Goal: Find specific page/section: Find specific page/section

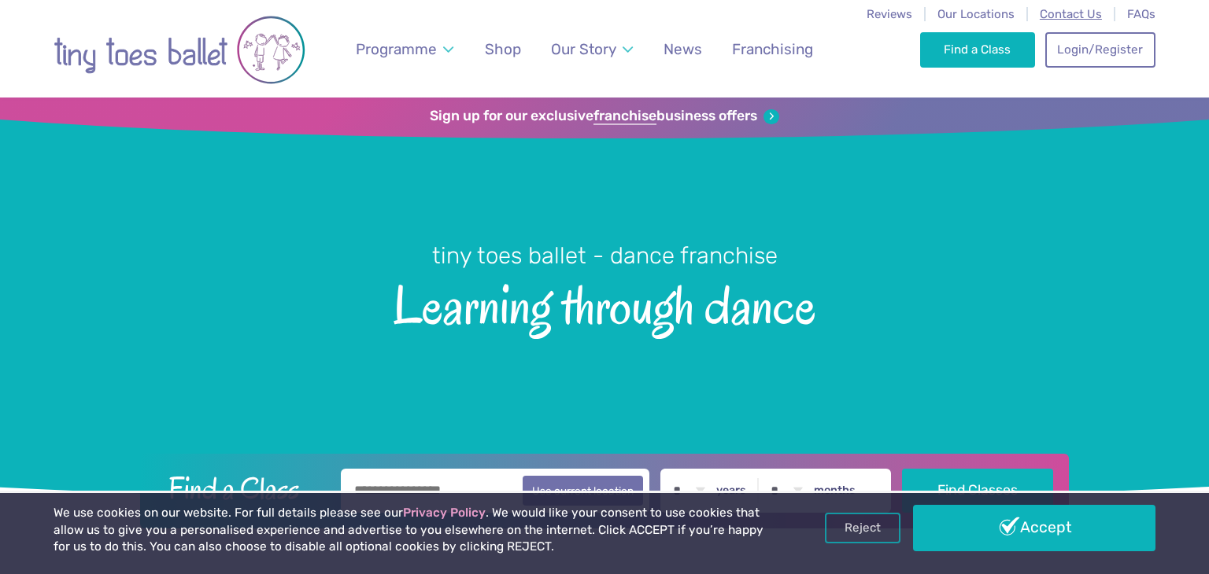
click at [1054, 7] on span "Contact Us" at bounding box center [1070, 14] width 62 height 14
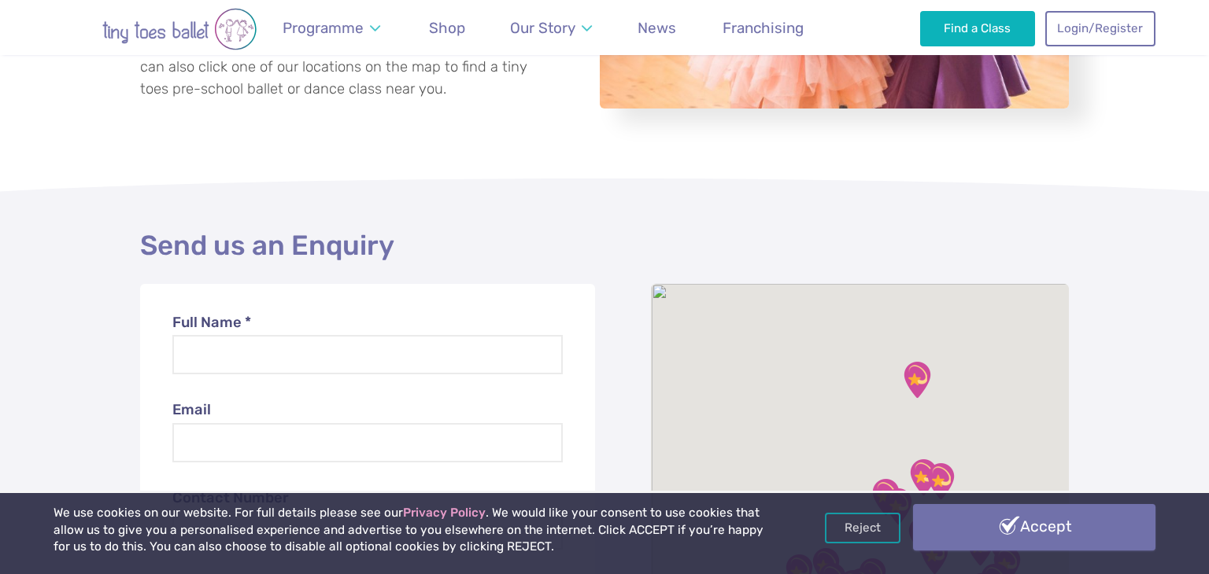
scroll to position [354, 0]
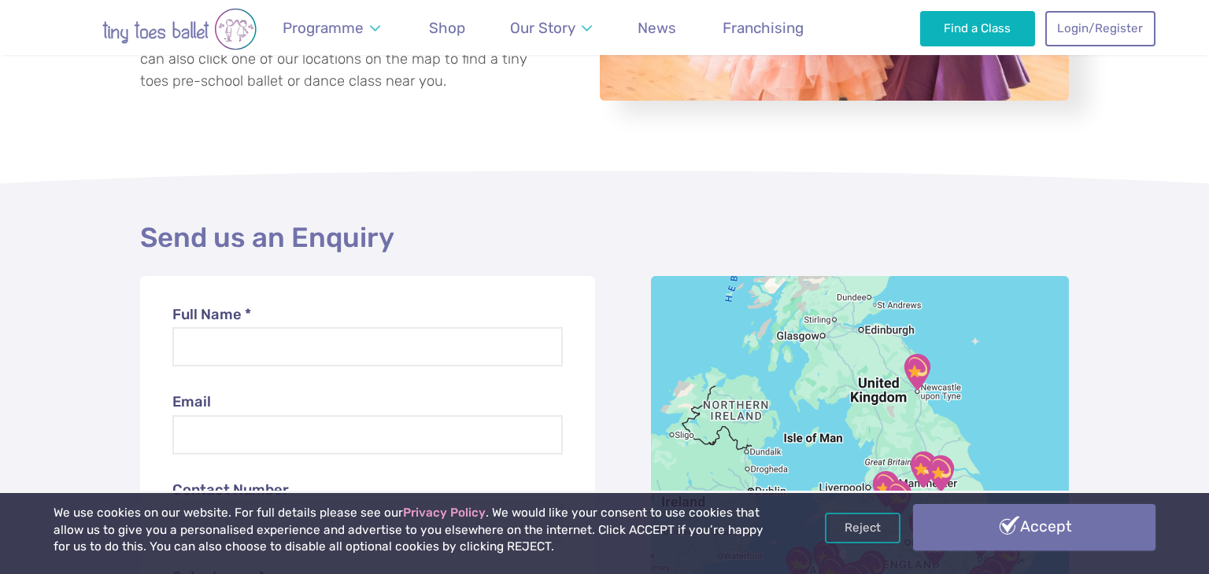
click at [1054, 537] on link "Accept" at bounding box center [1034, 527] width 242 height 46
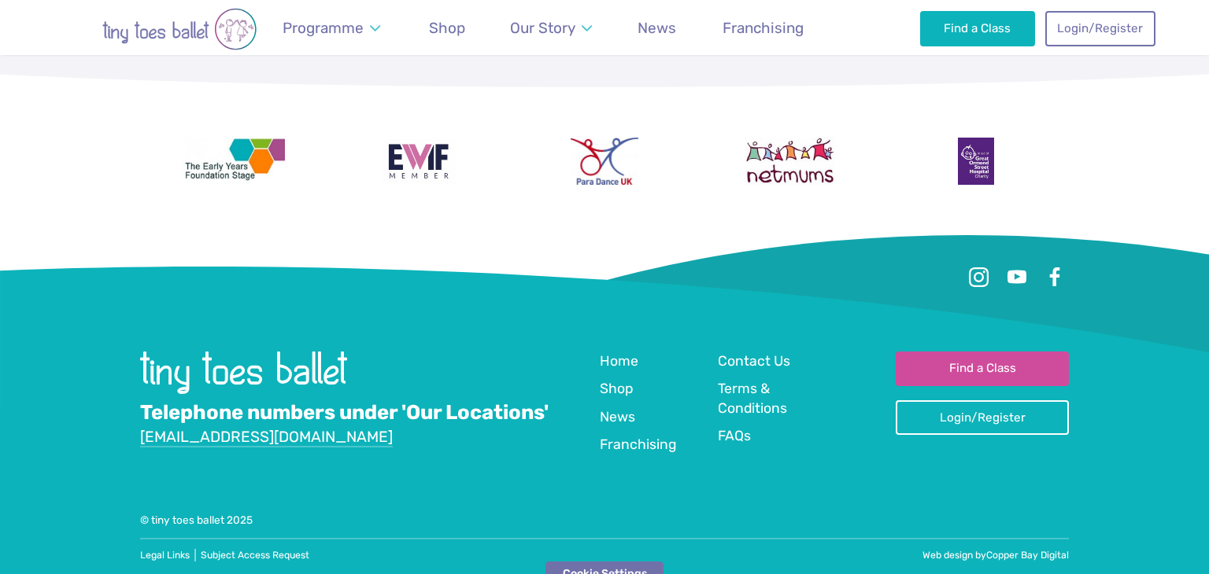
scroll to position [1555, 0]
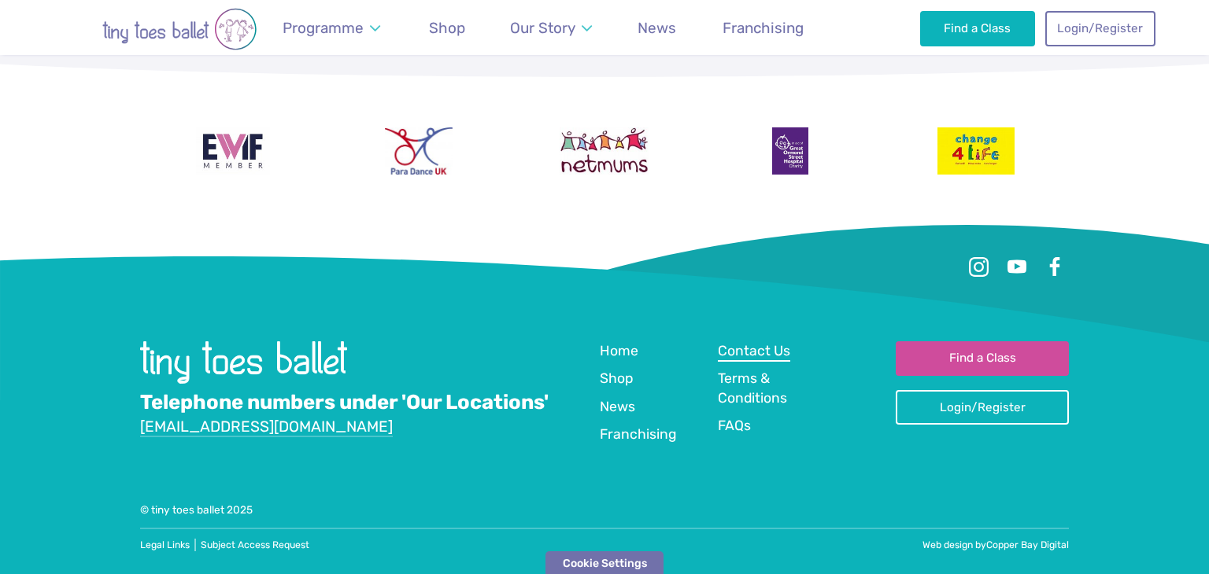
click at [743, 348] on span "Contact Us" at bounding box center [754, 351] width 72 height 16
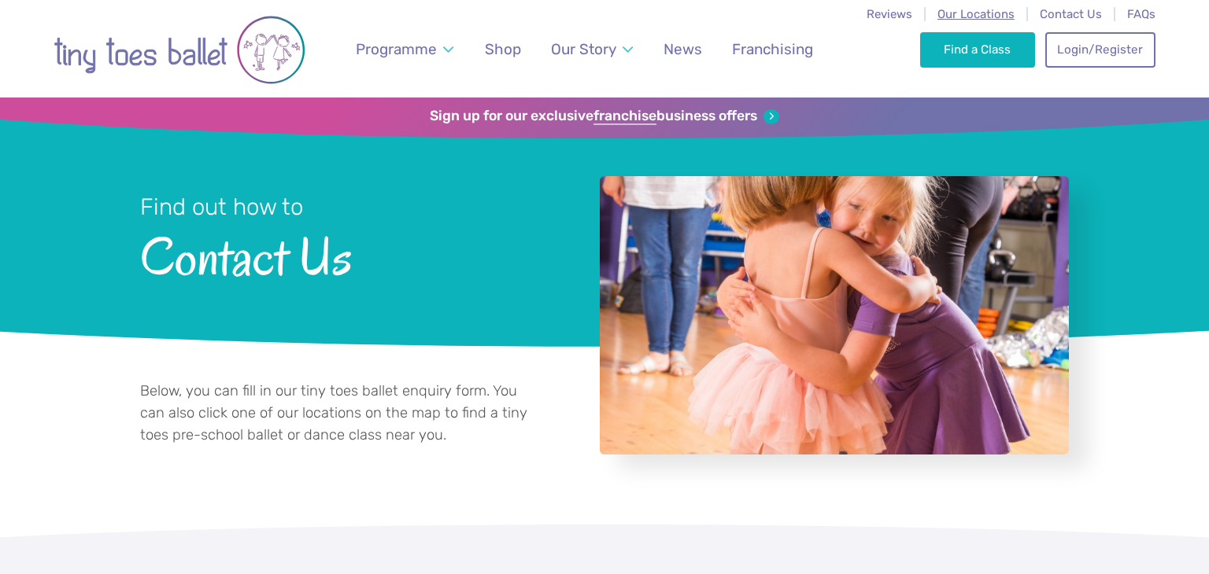
click at [965, 7] on span "Our Locations" at bounding box center [975, 14] width 77 height 14
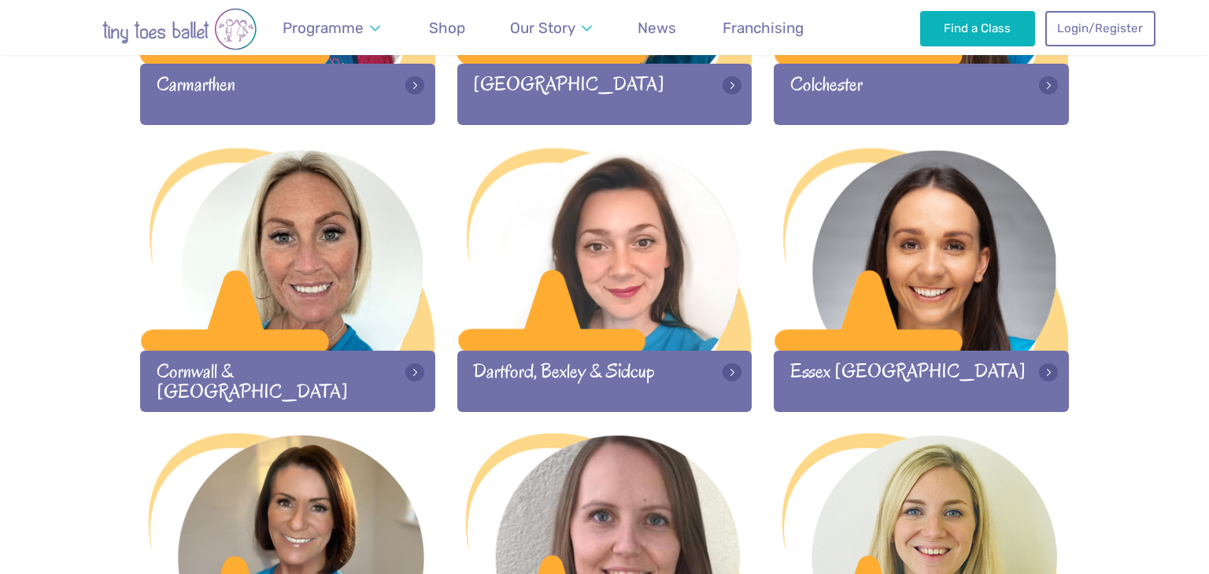
scroll to position [1003, 0]
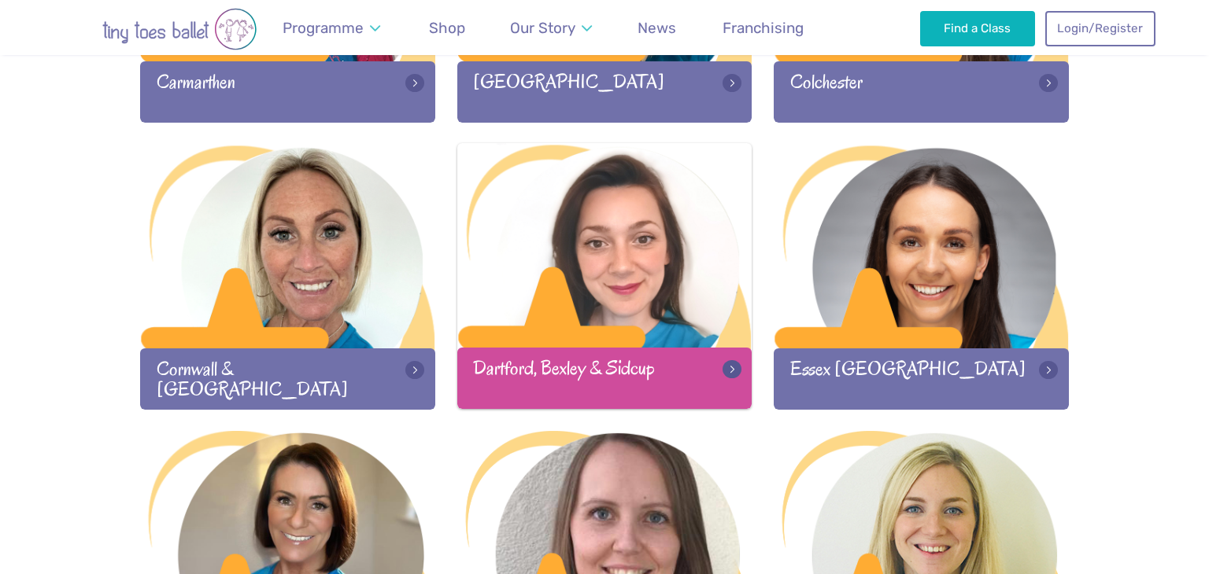
click at [728, 364] on div "Dartford, Bexley & Sidcup" at bounding box center [604, 378] width 295 height 61
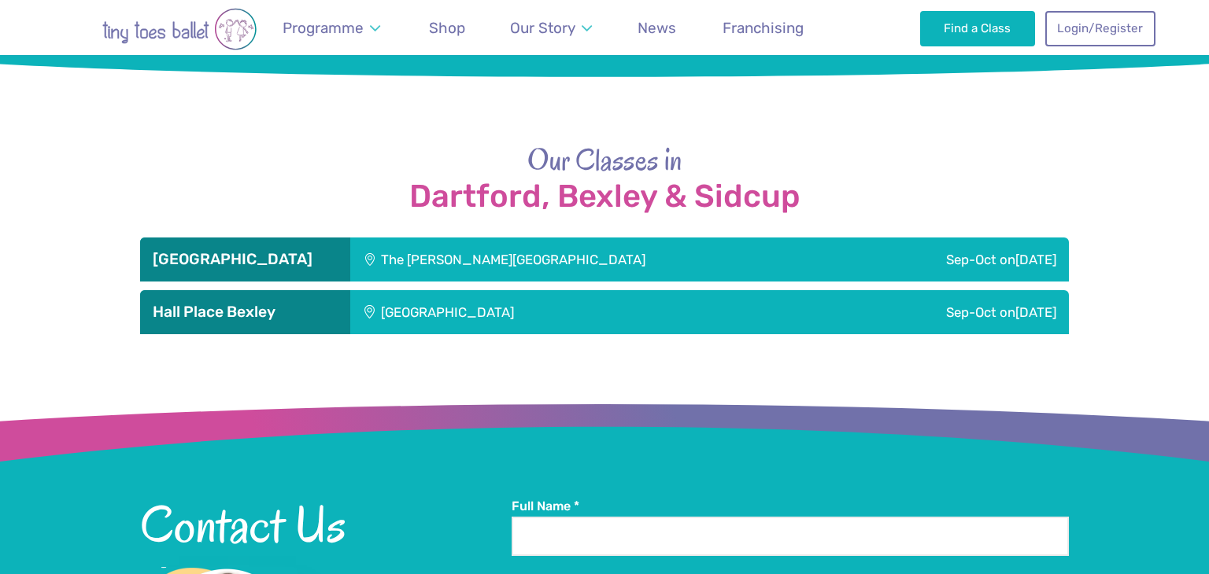
scroll to position [1628, 0]
